Goal: Use online tool/utility: Utilize a website feature to perform a specific function

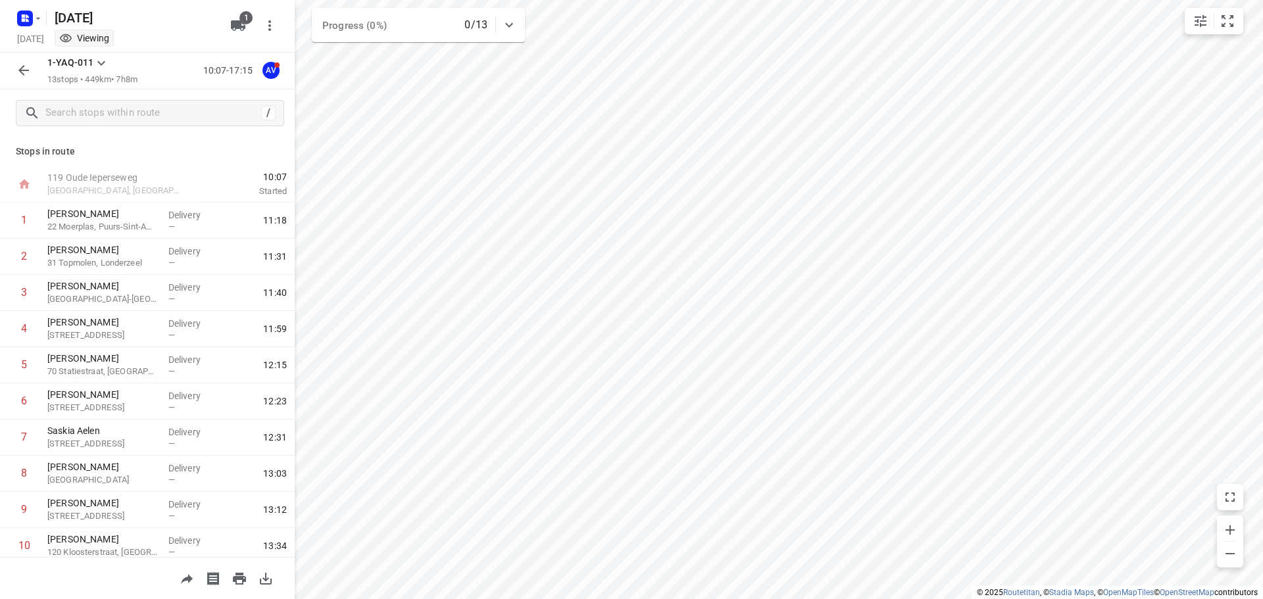
scroll to position [152, 0]
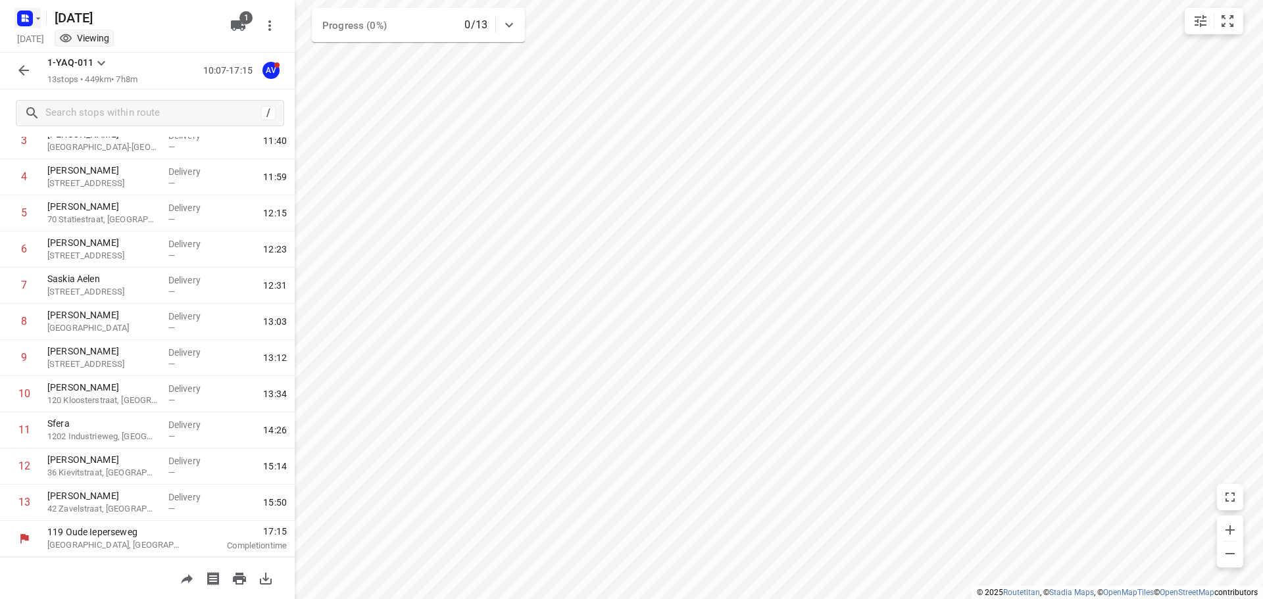
click at [21, 20] on rect "button" at bounding box center [25, 19] width 16 height 16
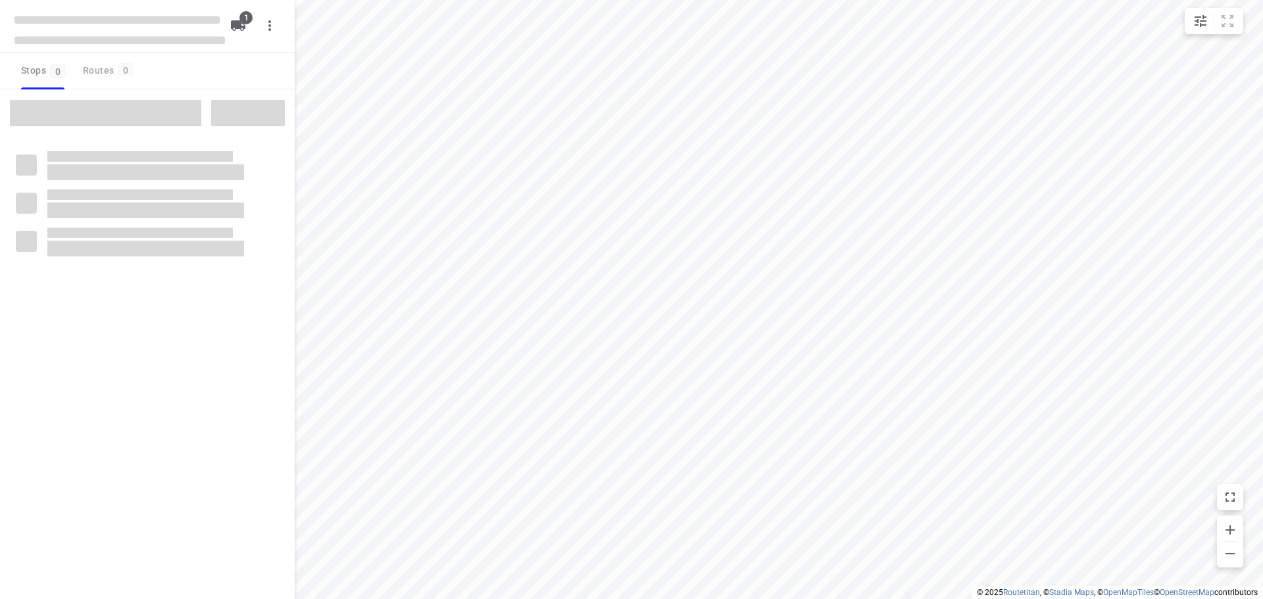
type input "distance"
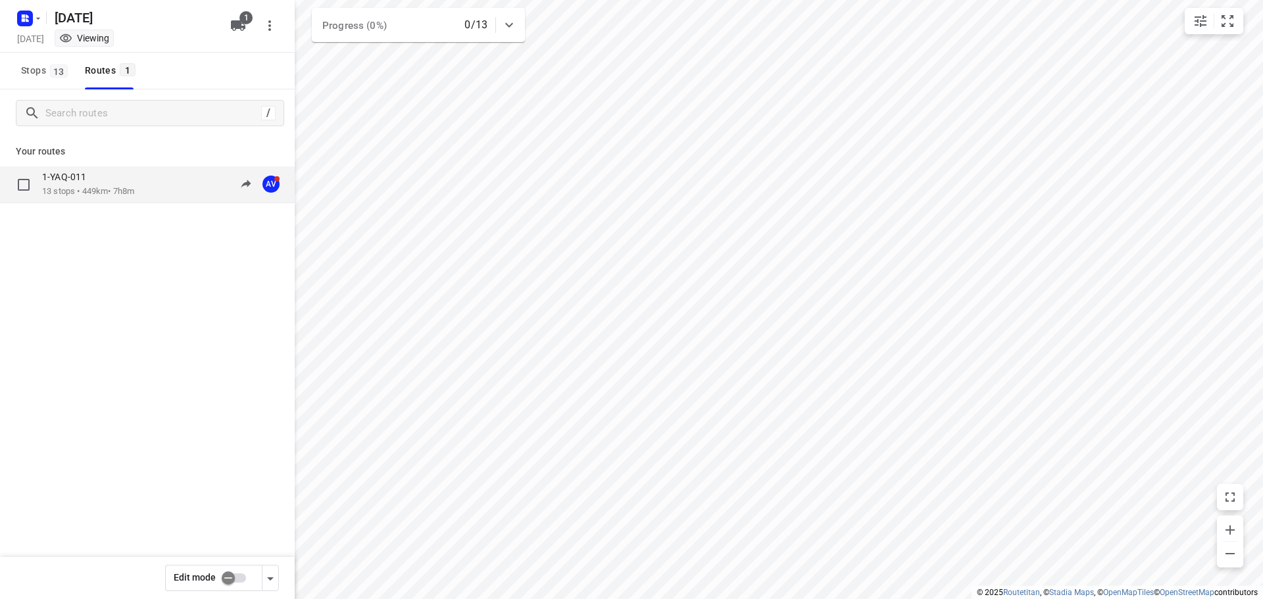
click at [95, 188] on p "13 stops • 449km • 7h8m" at bounding box center [88, 192] width 92 height 12
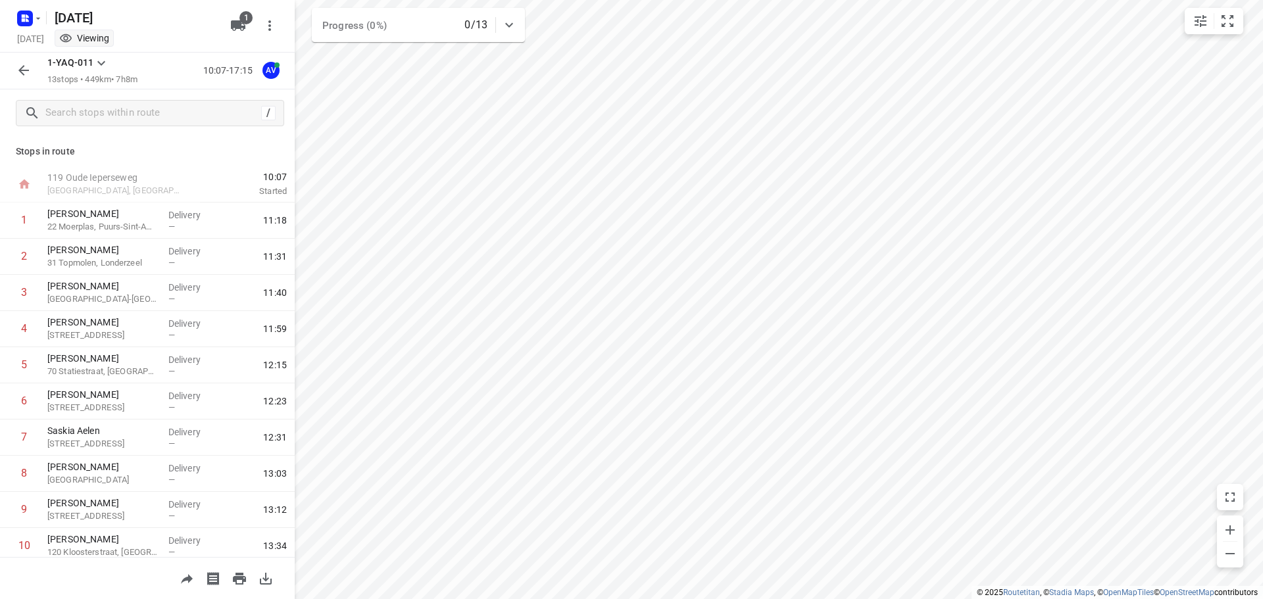
click at [181, 135] on div "/" at bounding box center [147, 112] width 295 height 47
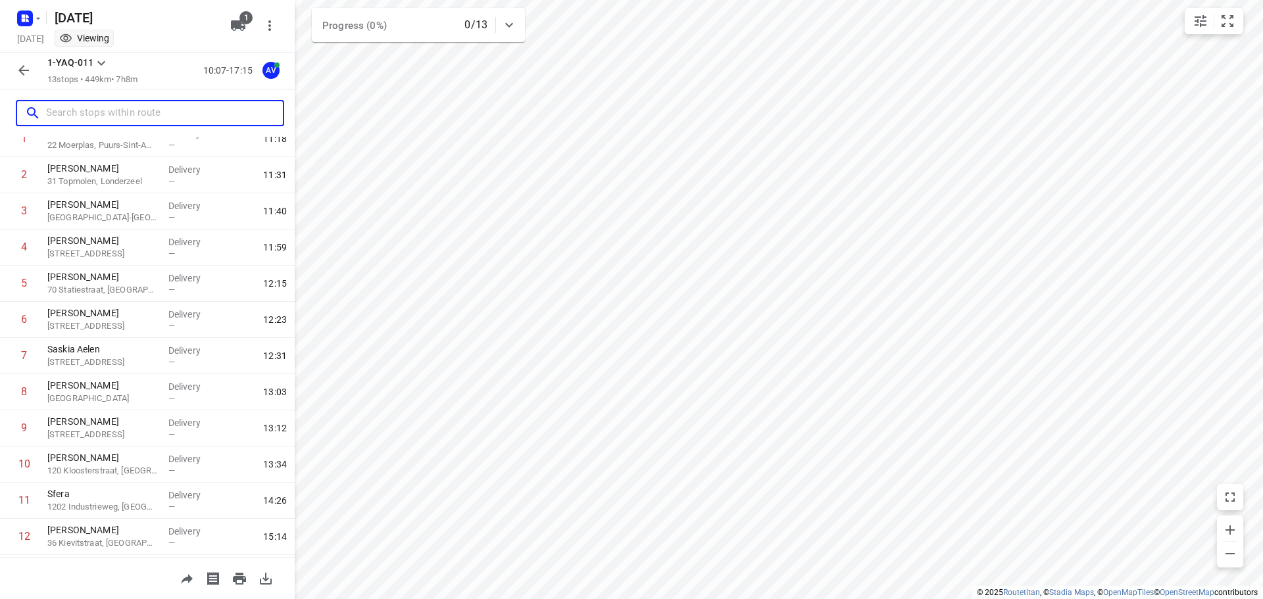
scroll to position [152, 0]
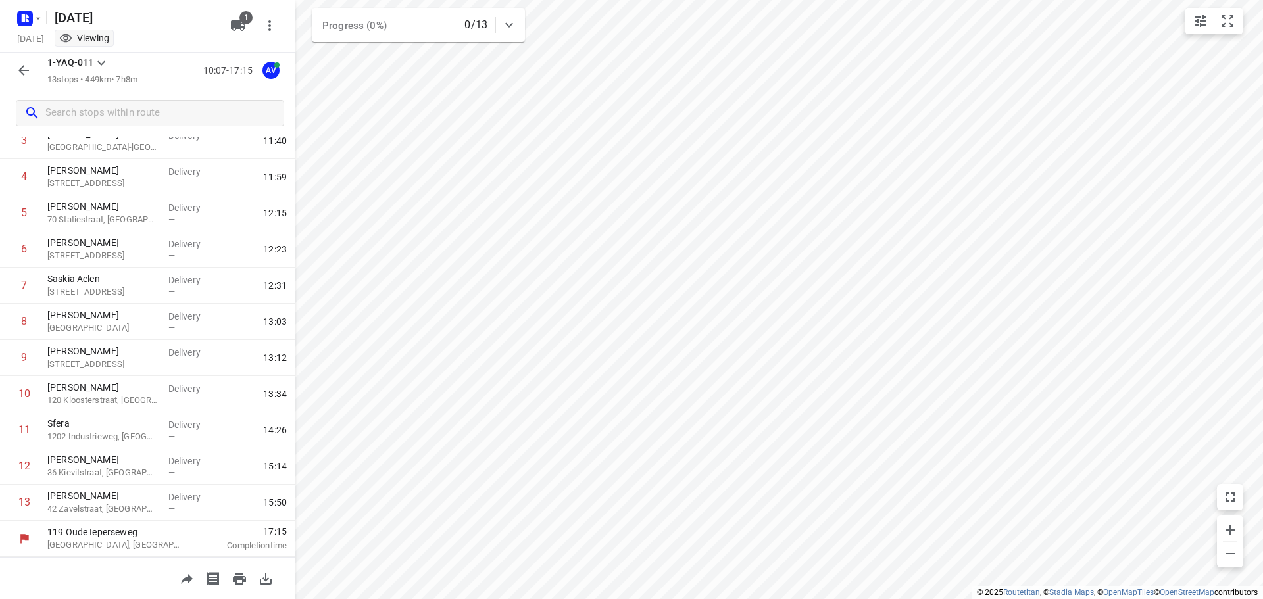
drag, startPoint x: 92, startPoint y: 577, endPoint x: 168, endPoint y: 574, distance: 76.4
click at [92, 576] on div at bounding box center [147, 578] width 295 height 42
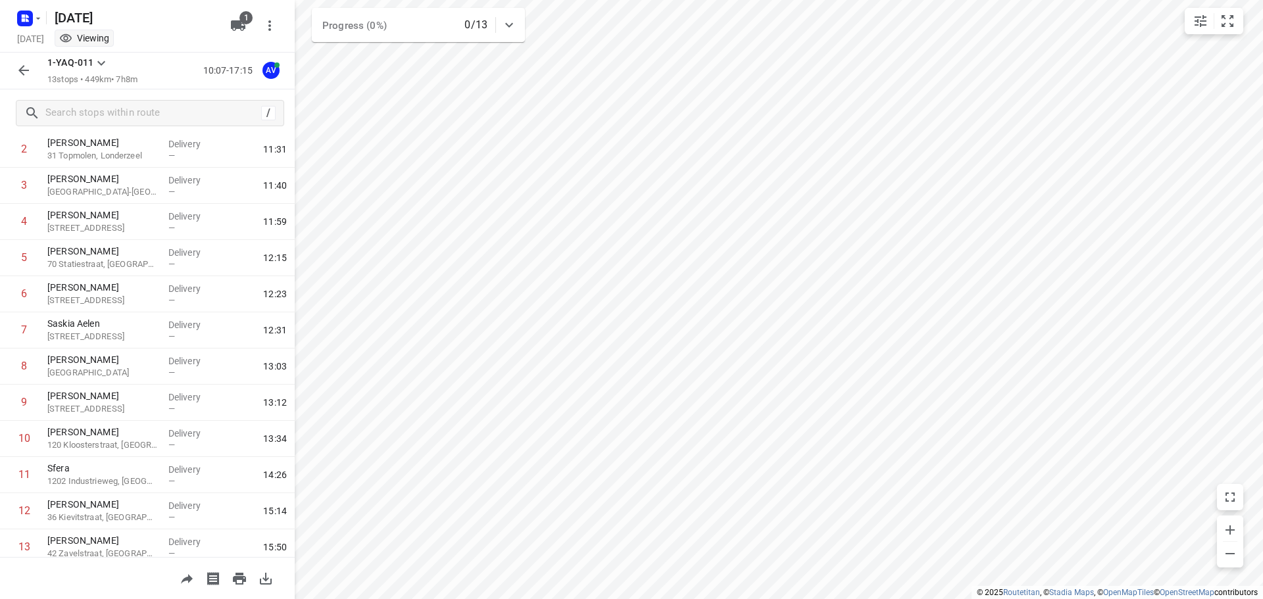
scroll to position [0, 0]
